Goal: Task Accomplishment & Management: Manage account settings

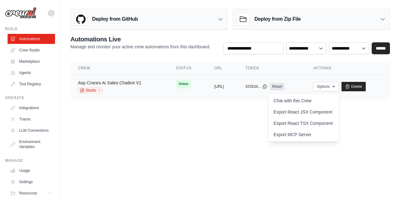
click at [95, 81] on link "Asp Cranes Ai Sales Chatbot V1" at bounding box center [109, 82] width 63 height 5
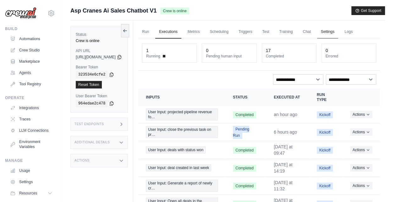
click at [338, 32] on link "Settings" at bounding box center [327, 31] width 21 height 13
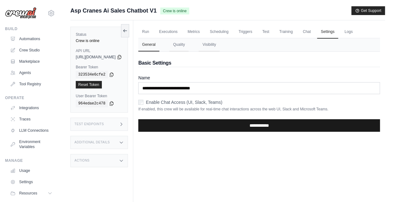
click at [282, 124] on input "**********" at bounding box center [259, 125] width 242 height 13
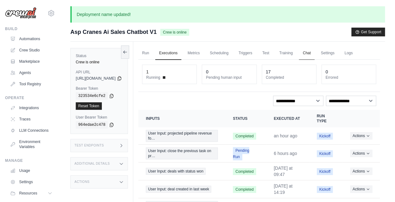
click at [314, 53] on link "Chat" at bounding box center [306, 53] width 15 height 13
click at [338, 55] on link "Settings" at bounding box center [327, 53] width 21 height 13
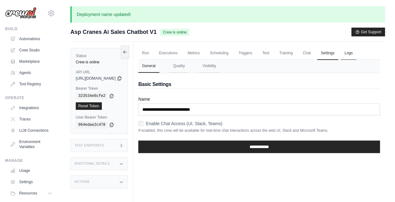
click at [356, 51] on link "Logs" at bounding box center [349, 53] width 16 height 13
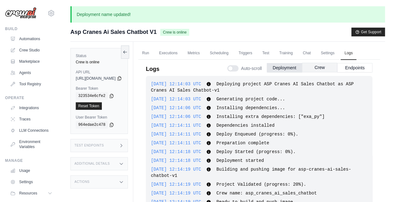
scroll to position [1860, 0]
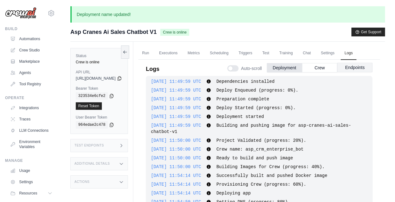
click at [360, 68] on button "Endpoints" at bounding box center [354, 67] width 35 height 9
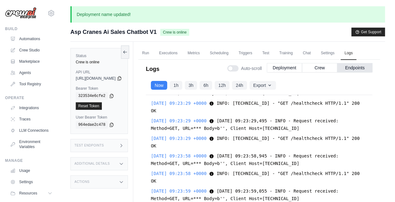
scroll to position [0, 0]
